Goal: Transaction & Acquisition: Purchase product/service

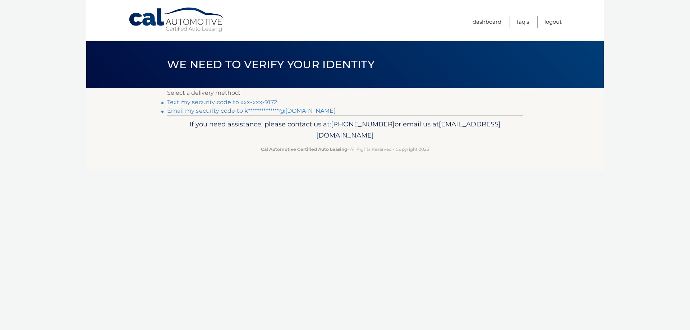
click at [213, 102] on link "Text my security code to xxx-xxx-9172" at bounding box center [222, 102] width 110 height 7
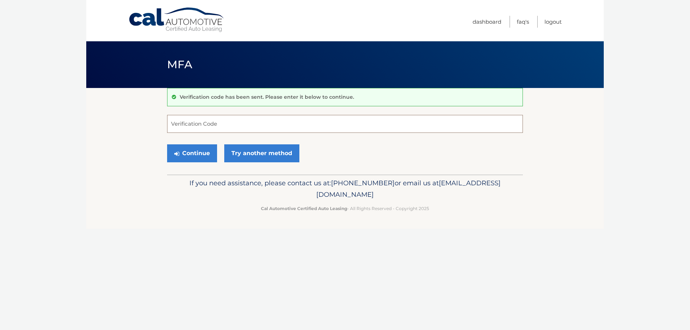
click at [217, 123] on input "Verification Code" at bounding box center [345, 124] width 356 height 18
type input "594196"
click at [202, 155] on button "Continue" at bounding box center [192, 153] width 50 height 18
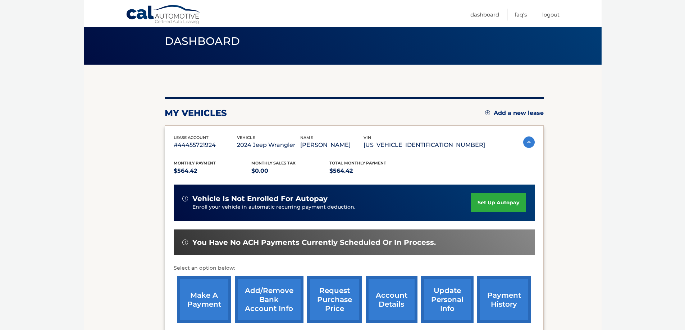
scroll to position [36, 0]
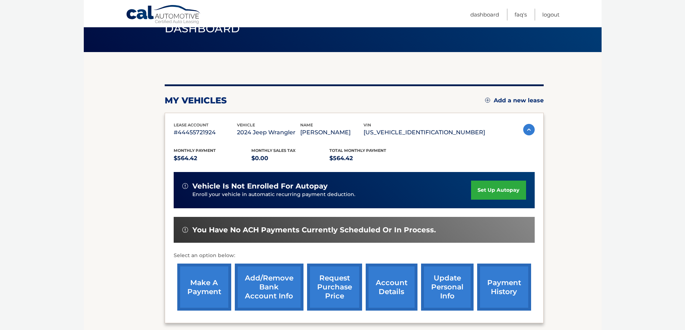
click at [211, 288] on link "make a payment" at bounding box center [204, 287] width 54 height 47
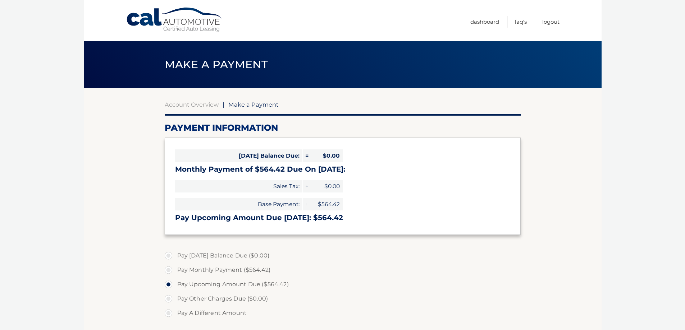
select select "OTQwMDI1OTItZWQ5OS00NjZhLWFhNzItMmZkNjQ0YTcwZmVm"
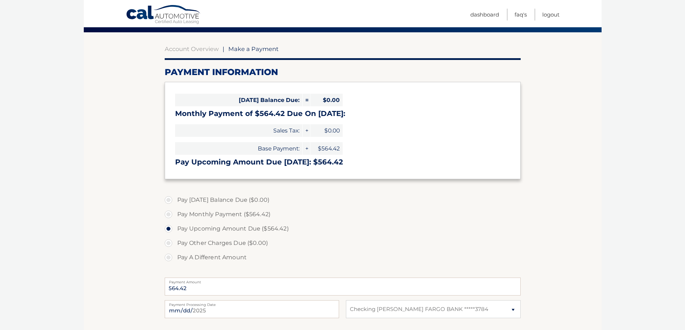
scroll to position [72, 0]
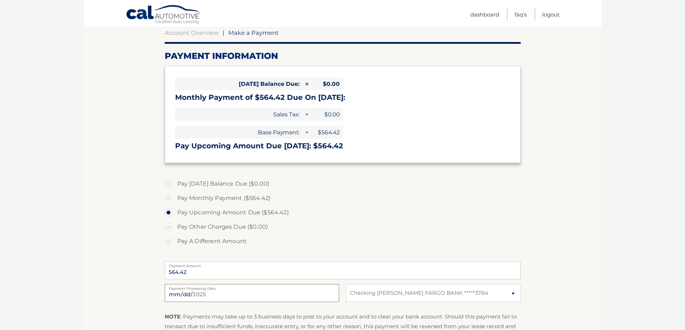
click at [209, 294] on input "2025-08-15" at bounding box center [252, 293] width 174 height 18
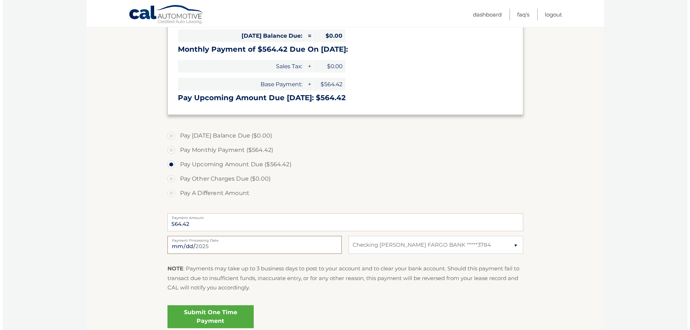
scroll to position [108, 0]
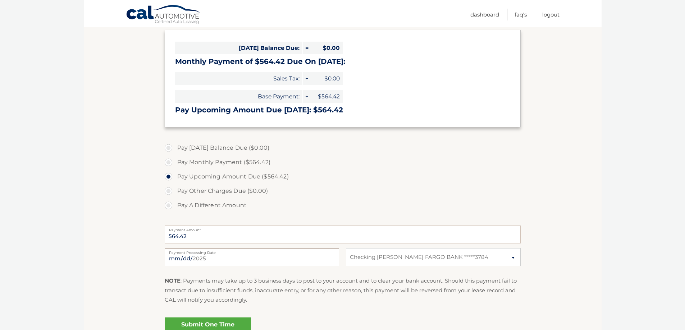
click at [196, 257] on input "2025-08-15" at bounding box center [252, 257] width 174 height 18
click at [173, 175] on label "Pay Upcoming Amount Due ($564.42)" at bounding box center [343, 177] width 356 height 14
click at [173, 175] on input "Pay Upcoming Amount Due ($564.42)" at bounding box center [171, 176] width 7 height 12
click at [202, 262] on input "2025-08-19" at bounding box center [252, 257] width 174 height 18
type input "2025-08-18"
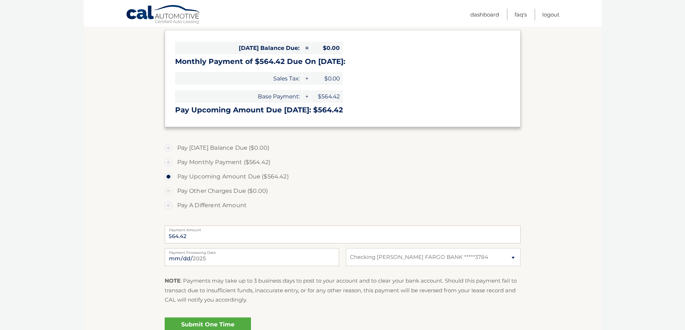
click at [207, 324] on link "Submit One Time Payment" at bounding box center [208, 329] width 86 height 23
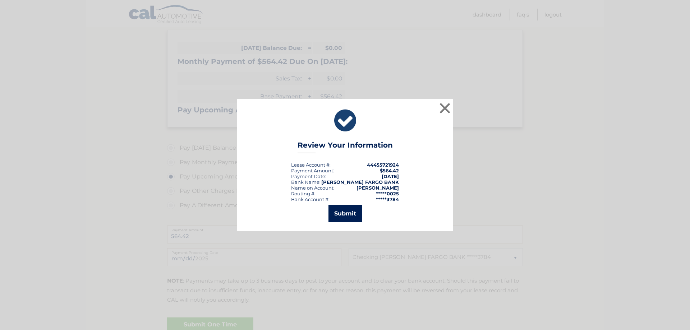
click at [342, 217] on button "Submit" at bounding box center [345, 213] width 33 height 17
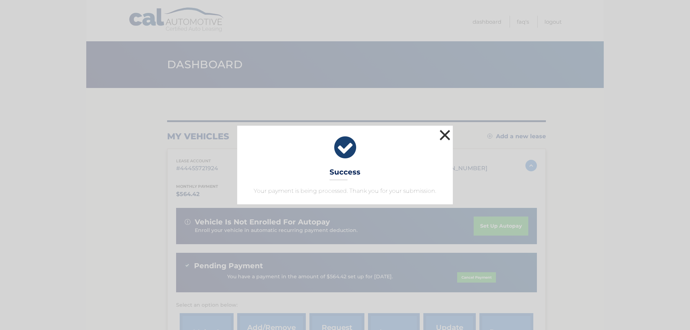
click at [445, 136] on button "×" at bounding box center [445, 135] width 14 height 14
